Goal: Information Seeking & Learning: Check status

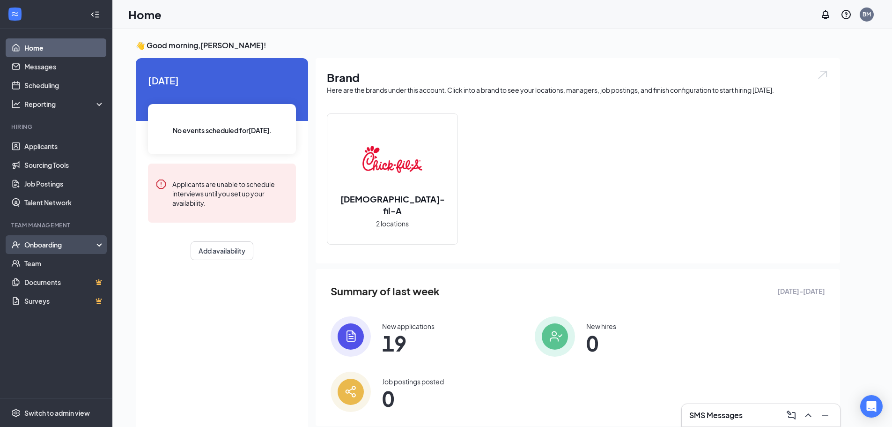
click at [64, 242] on div "Onboarding" at bounding box center [60, 244] width 72 height 9
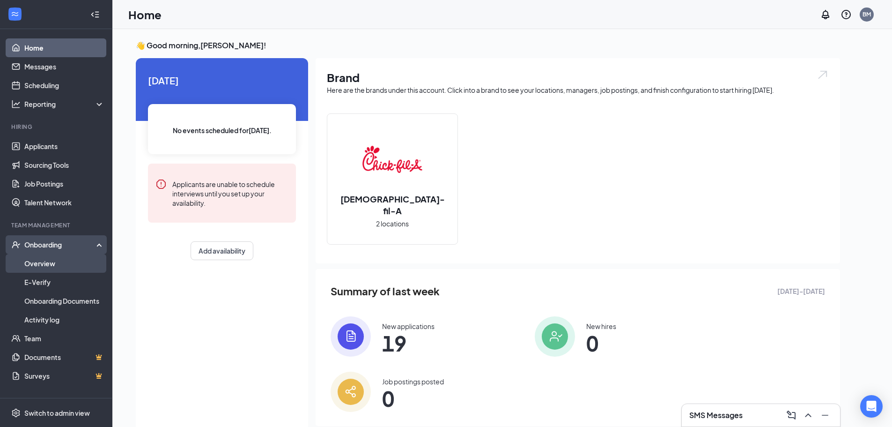
click at [51, 266] on link "Overview" at bounding box center [64, 263] width 80 height 19
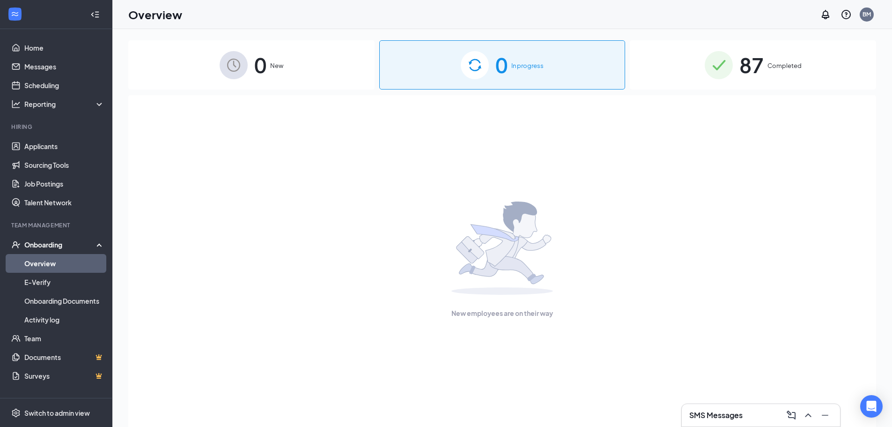
click at [855, 70] on div "87 Completed" at bounding box center [753, 64] width 246 height 49
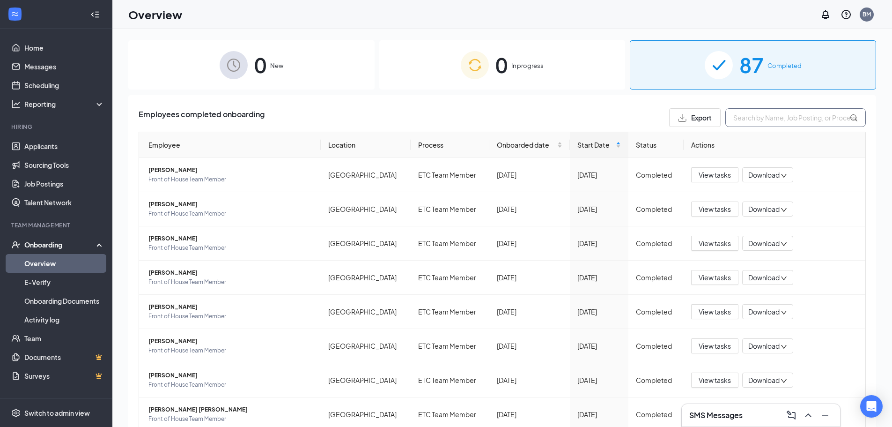
click at [763, 122] on input "text" at bounding box center [796, 117] width 141 height 19
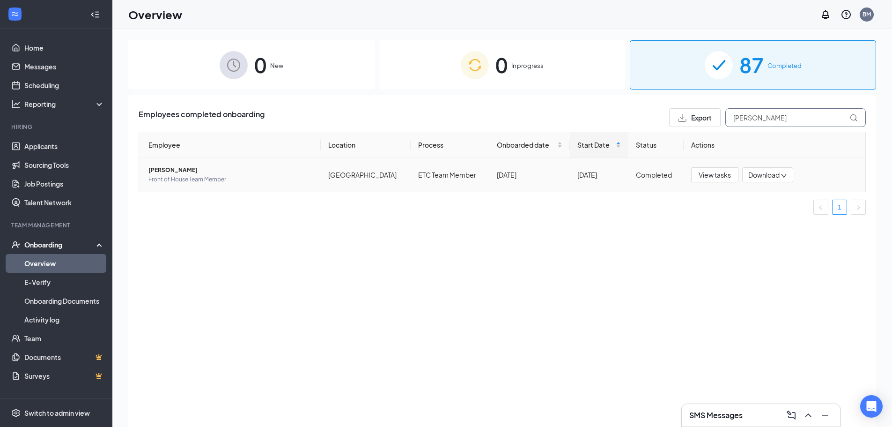
type input "[PERSON_NAME]"
click at [187, 172] on span "[PERSON_NAME]" at bounding box center [231, 169] width 165 height 9
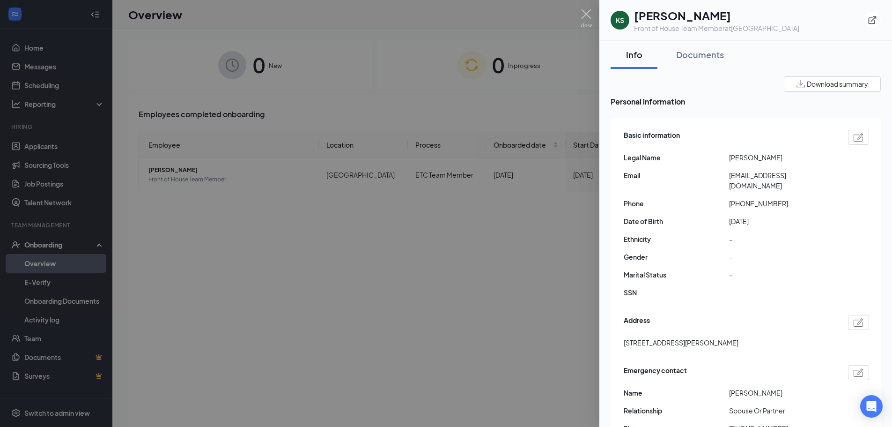
click at [468, 270] on div at bounding box center [446, 213] width 892 height 427
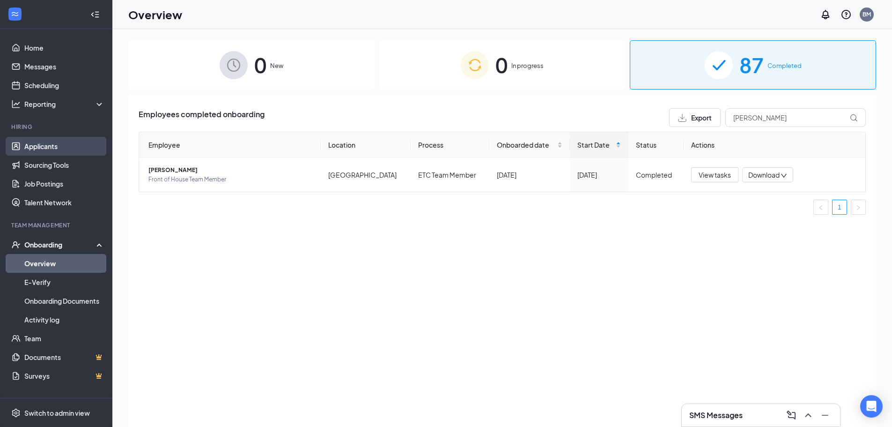
click at [61, 147] on link "Applicants" at bounding box center [64, 146] width 80 height 19
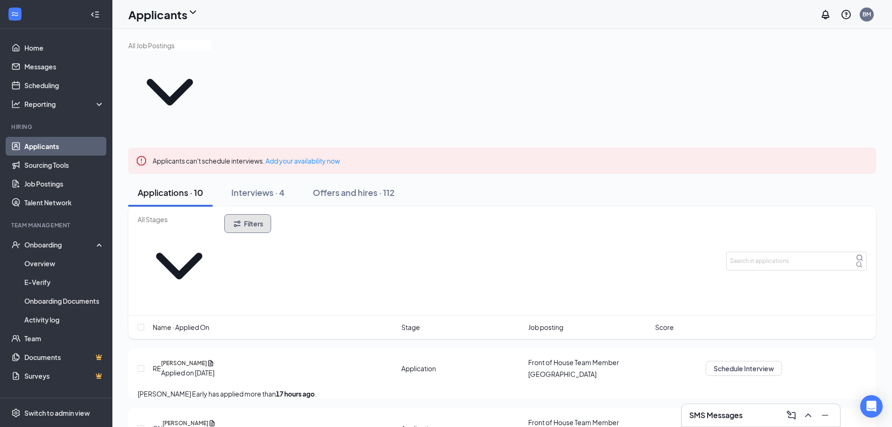
click at [271, 214] on button "Filters" at bounding box center [247, 223] width 47 height 19
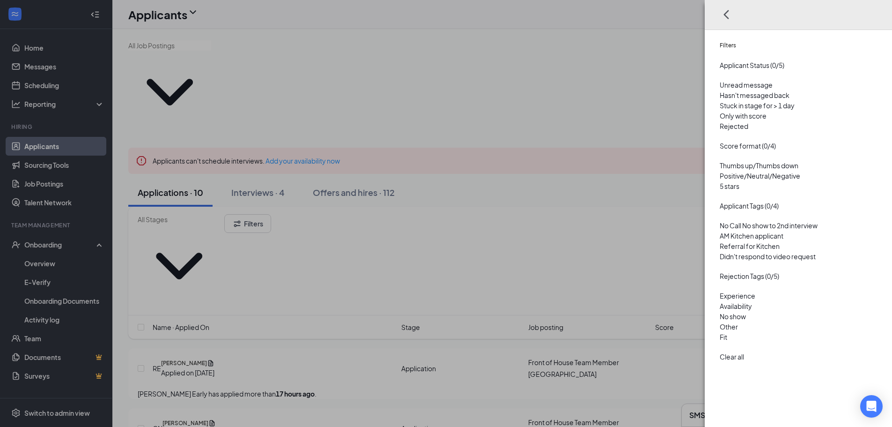
click at [585, 129] on div "Filters Applicant Status (0/5) Unread message Hasn't messaged back Stuck in sta…" at bounding box center [446, 213] width 892 height 427
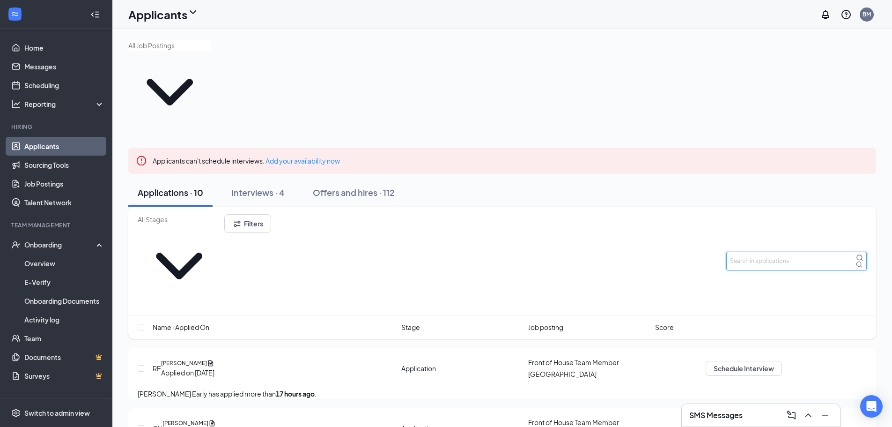
click at [775, 252] on input "text" at bounding box center [797, 261] width 141 height 19
click at [343, 186] on div "Offers and hires · 112" at bounding box center [354, 192] width 82 height 12
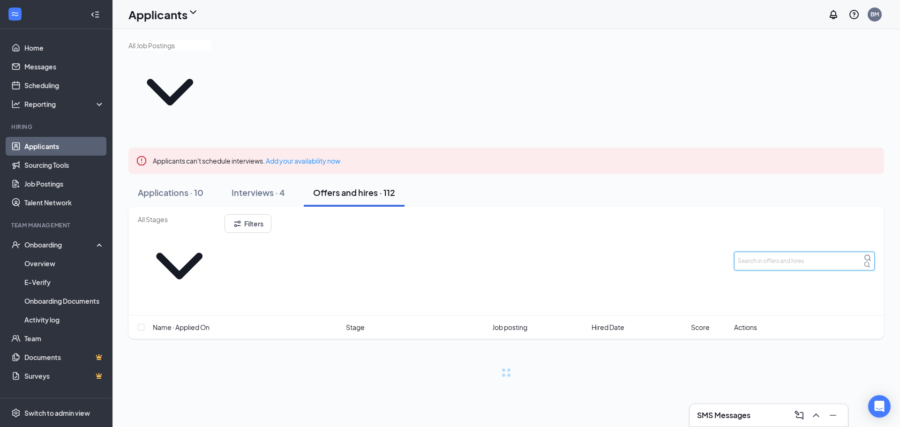
click at [772, 252] on input "text" at bounding box center [804, 261] width 141 height 19
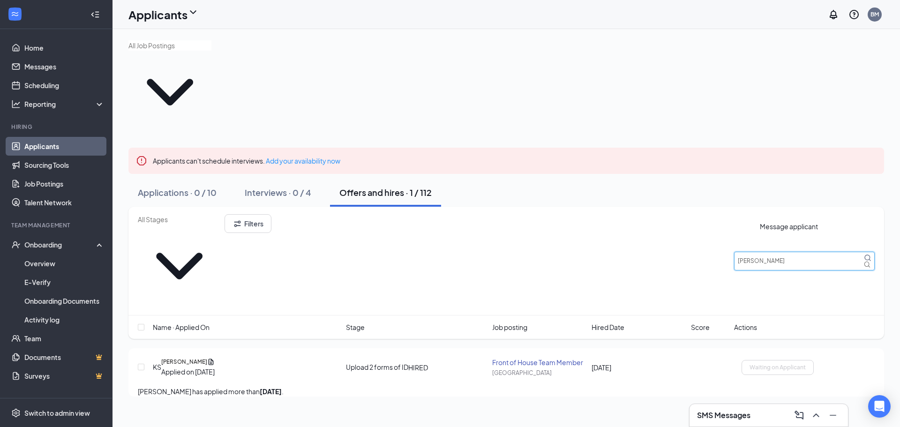
type input "[PERSON_NAME]"
click at [751, 361] on icon "ActiveChat" at bounding box center [746, 365] width 9 height 9
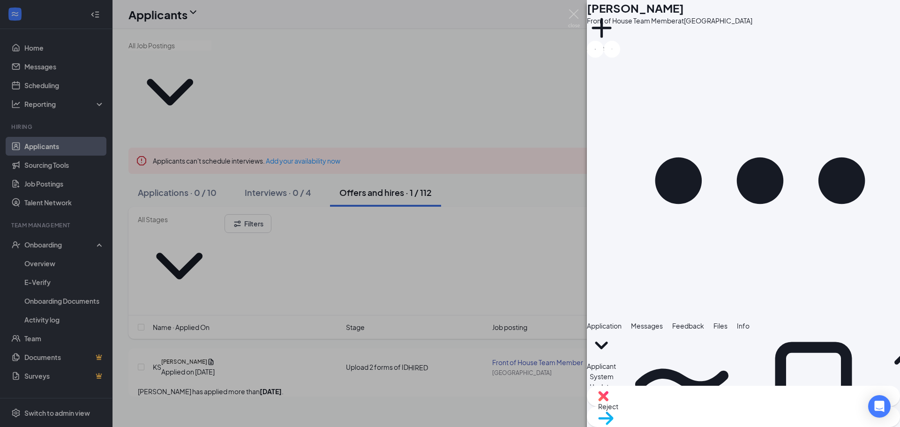
scroll to position [2313, 0]
click at [528, 307] on div "KS [PERSON_NAME] Front of House Team Member at [GEOGRAPHIC_DATA] Add a tag Appl…" at bounding box center [450, 213] width 900 height 427
click at [342, 381] on div "KS [PERSON_NAME] Front of House Team Member at [GEOGRAPHIC_DATA] Add a tag Appl…" at bounding box center [450, 213] width 900 height 427
